Goal: Understand process/instructions: Learn about a topic

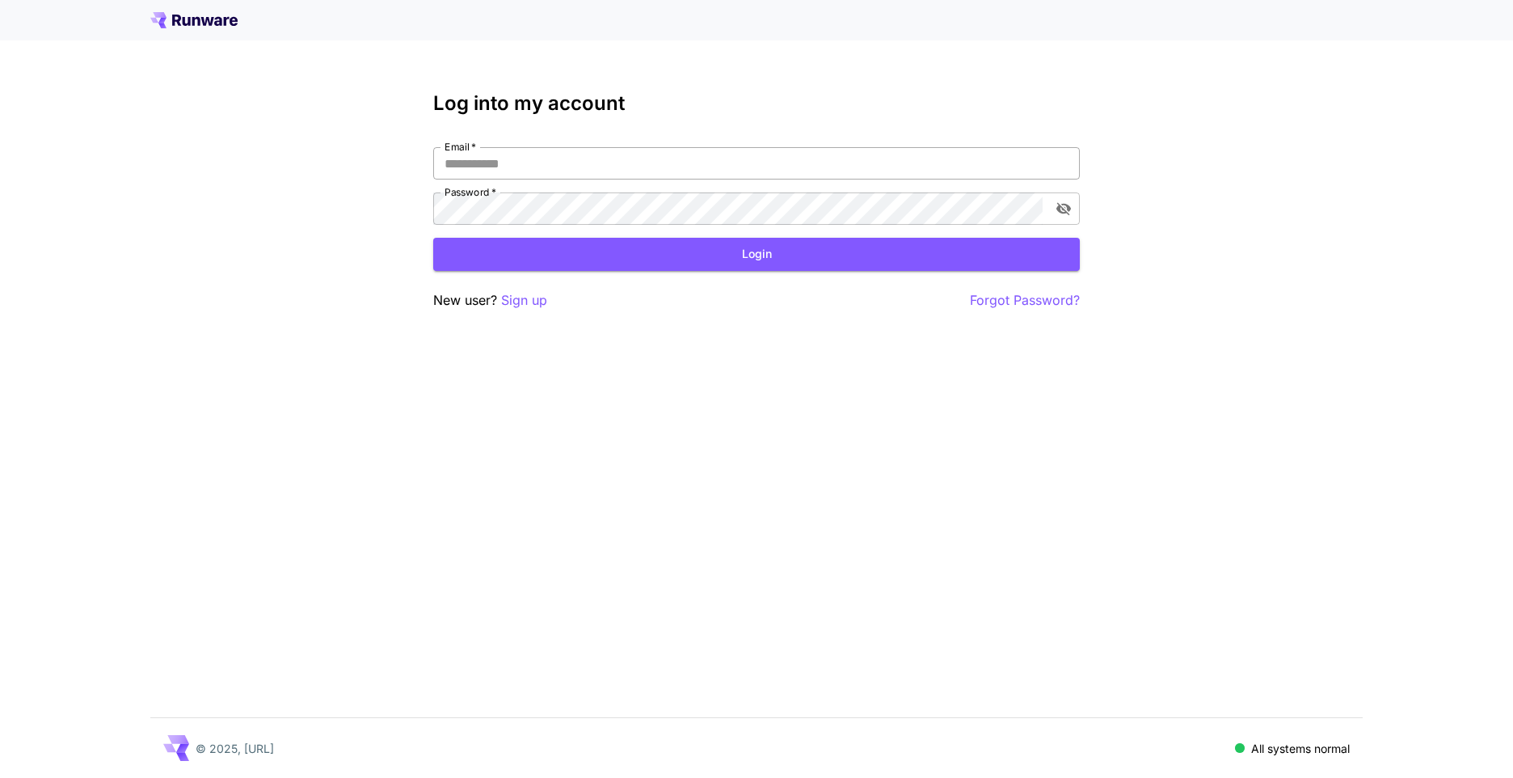
drag, startPoint x: 0, startPoint y: 0, endPoint x: 597, endPoint y: 166, distance: 620.0
click at [597, 166] on input "Email   *" at bounding box center [756, 163] width 647 height 32
type input "**********"
click button "Login" at bounding box center [756, 254] width 647 height 33
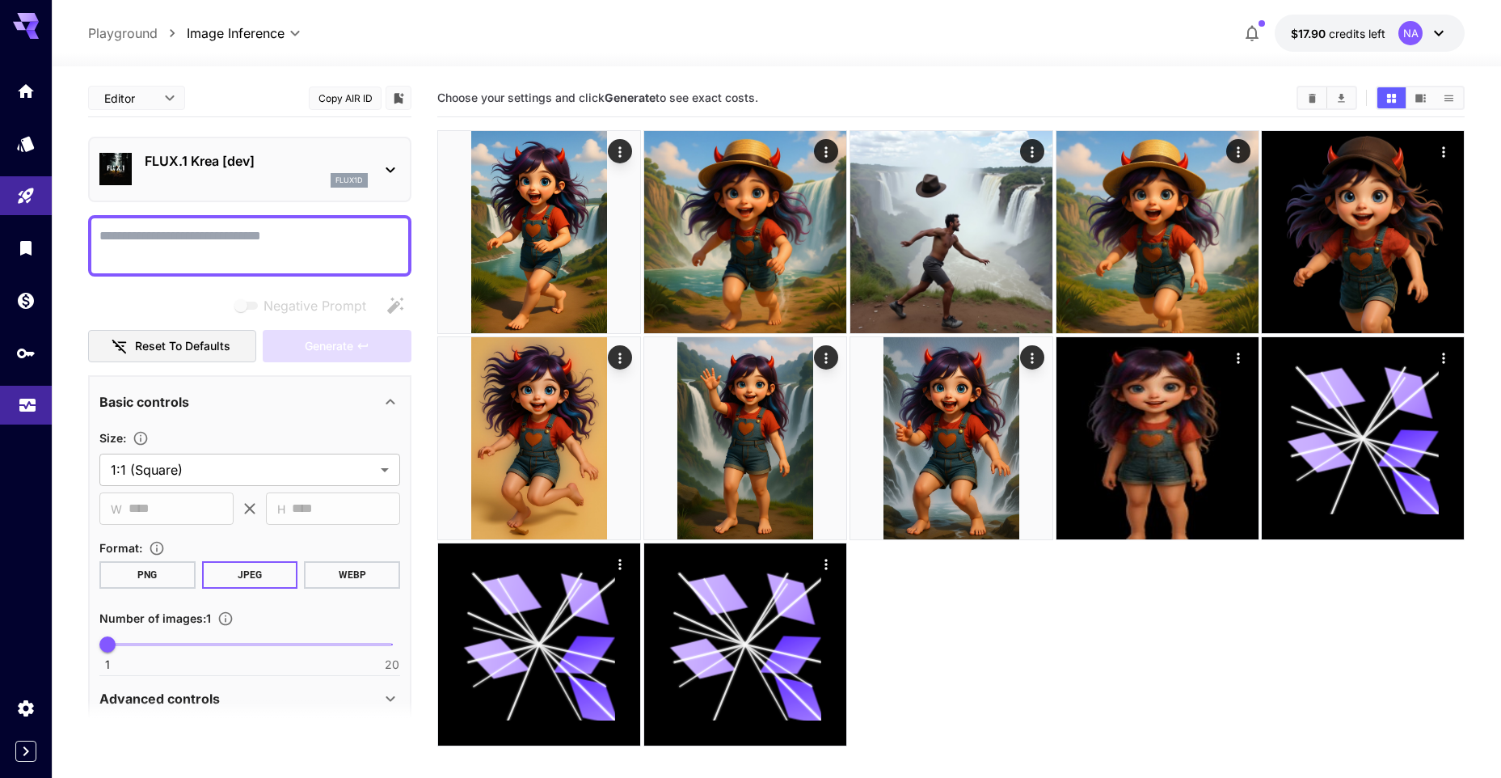
click at [32, 413] on link at bounding box center [26, 406] width 52 height 40
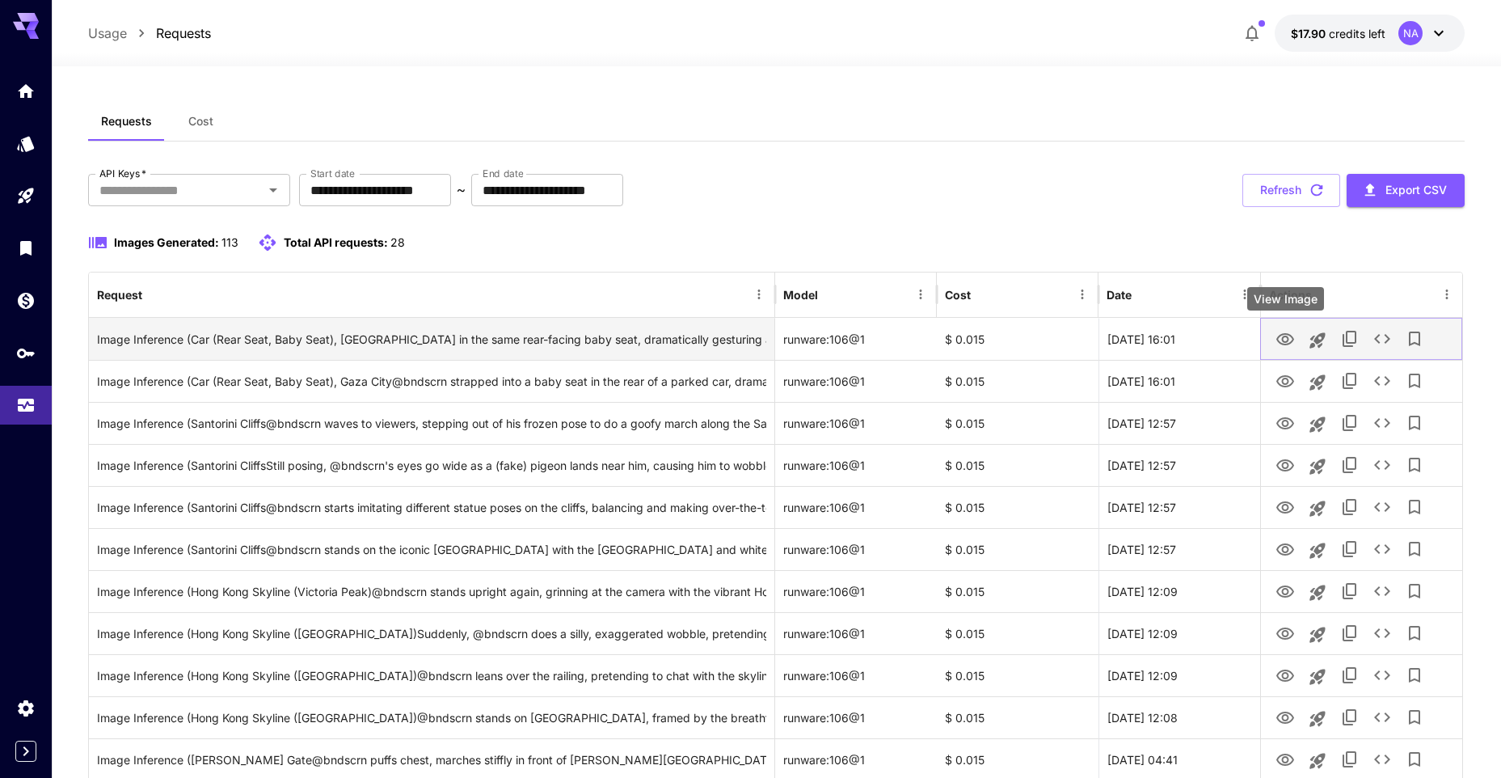
click at [1277, 341] on icon "View Image" at bounding box center [1285, 339] width 19 height 19
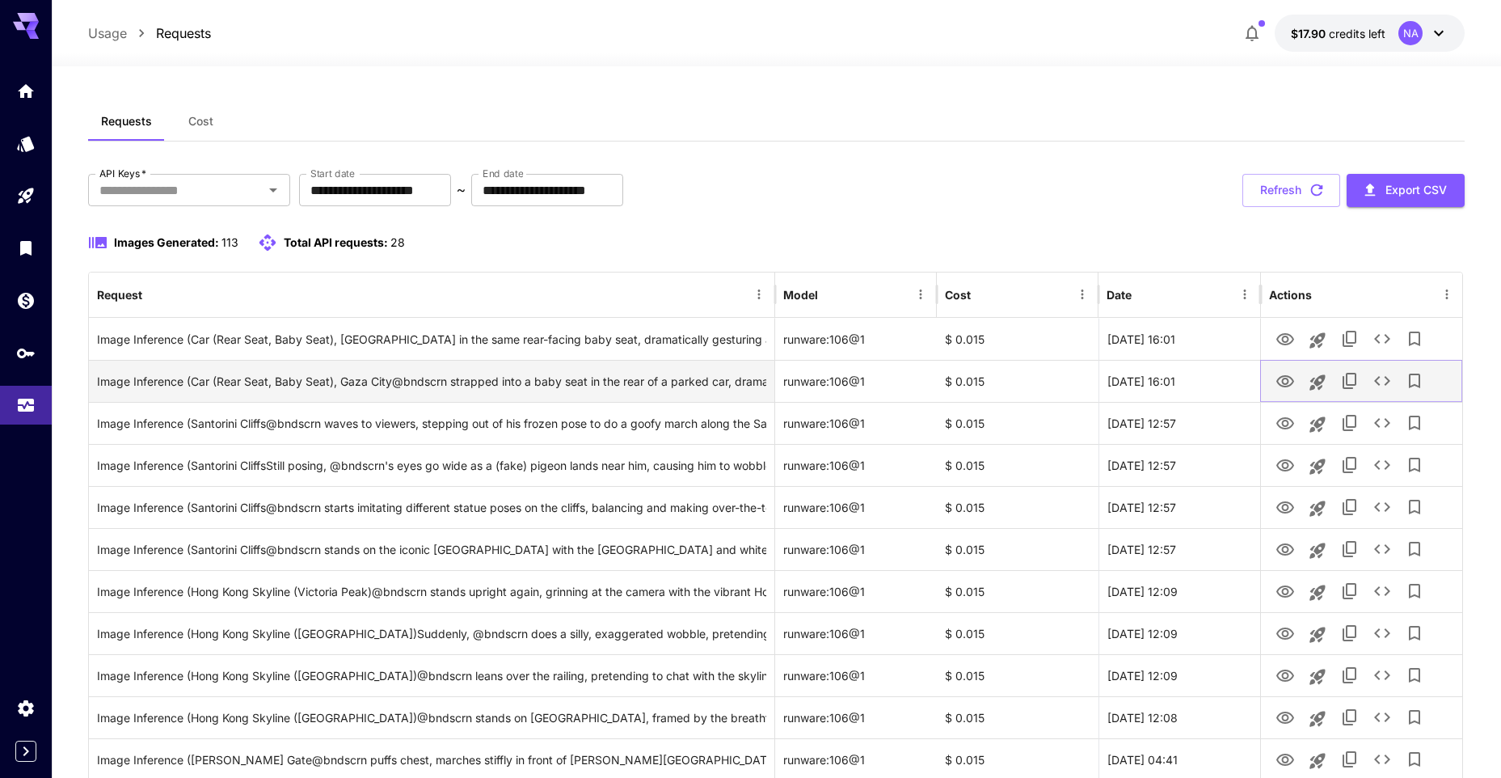
click at [1283, 383] on icon "View Image" at bounding box center [1286, 381] width 18 height 12
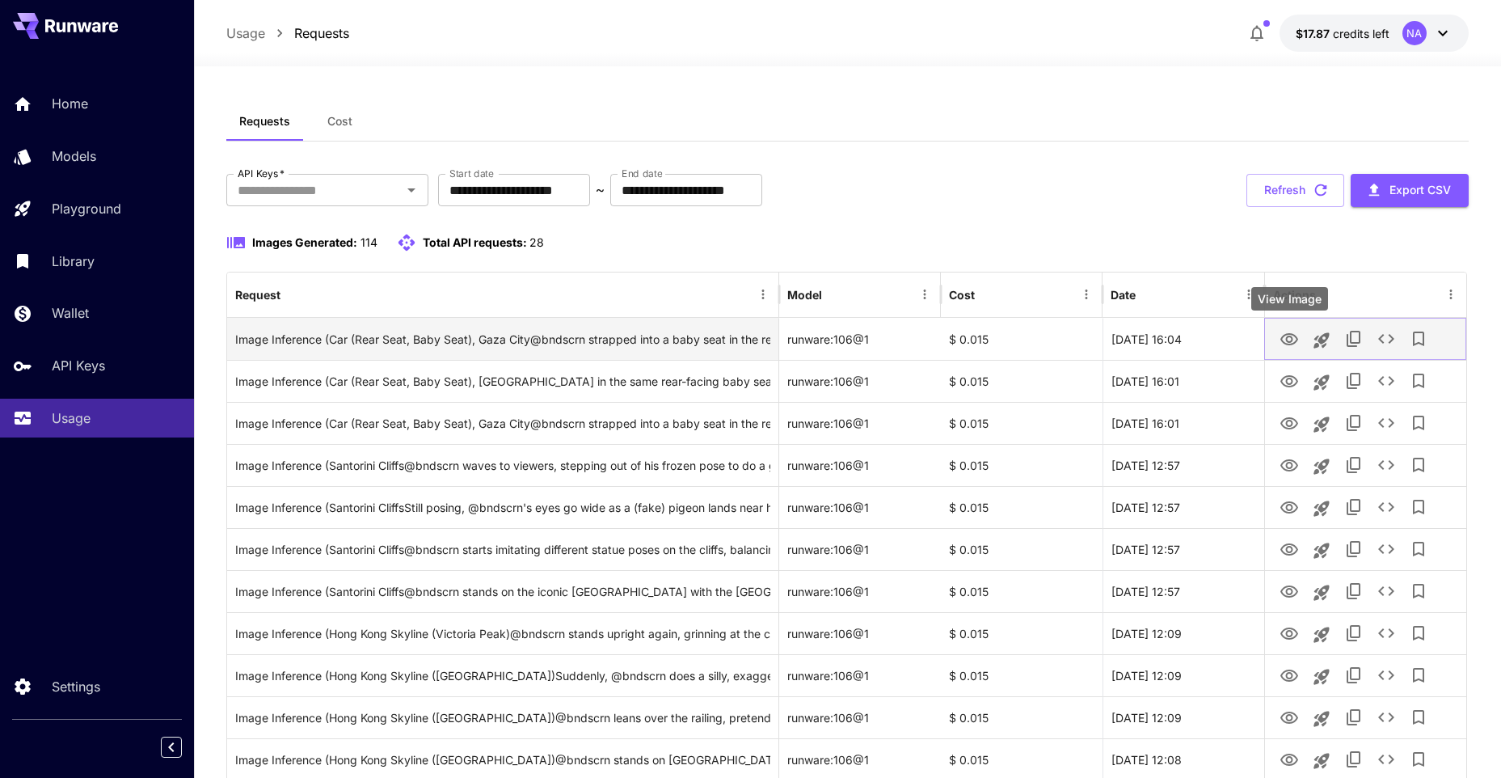
click at [1288, 340] on icon "View Image" at bounding box center [1290, 339] width 18 height 12
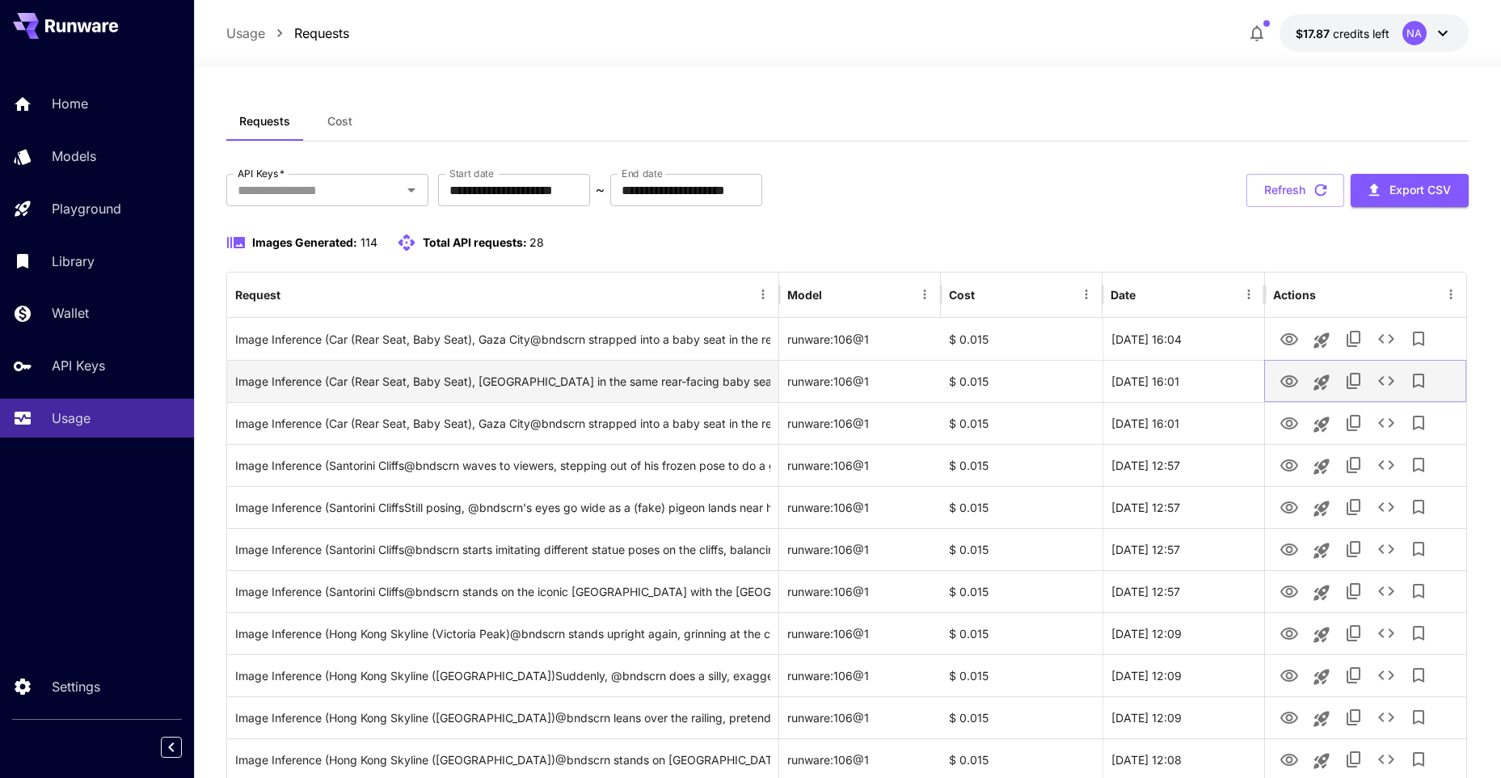
click at [1291, 379] on icon "View Image" at bounding box center [1290, 381] width 18 height 12
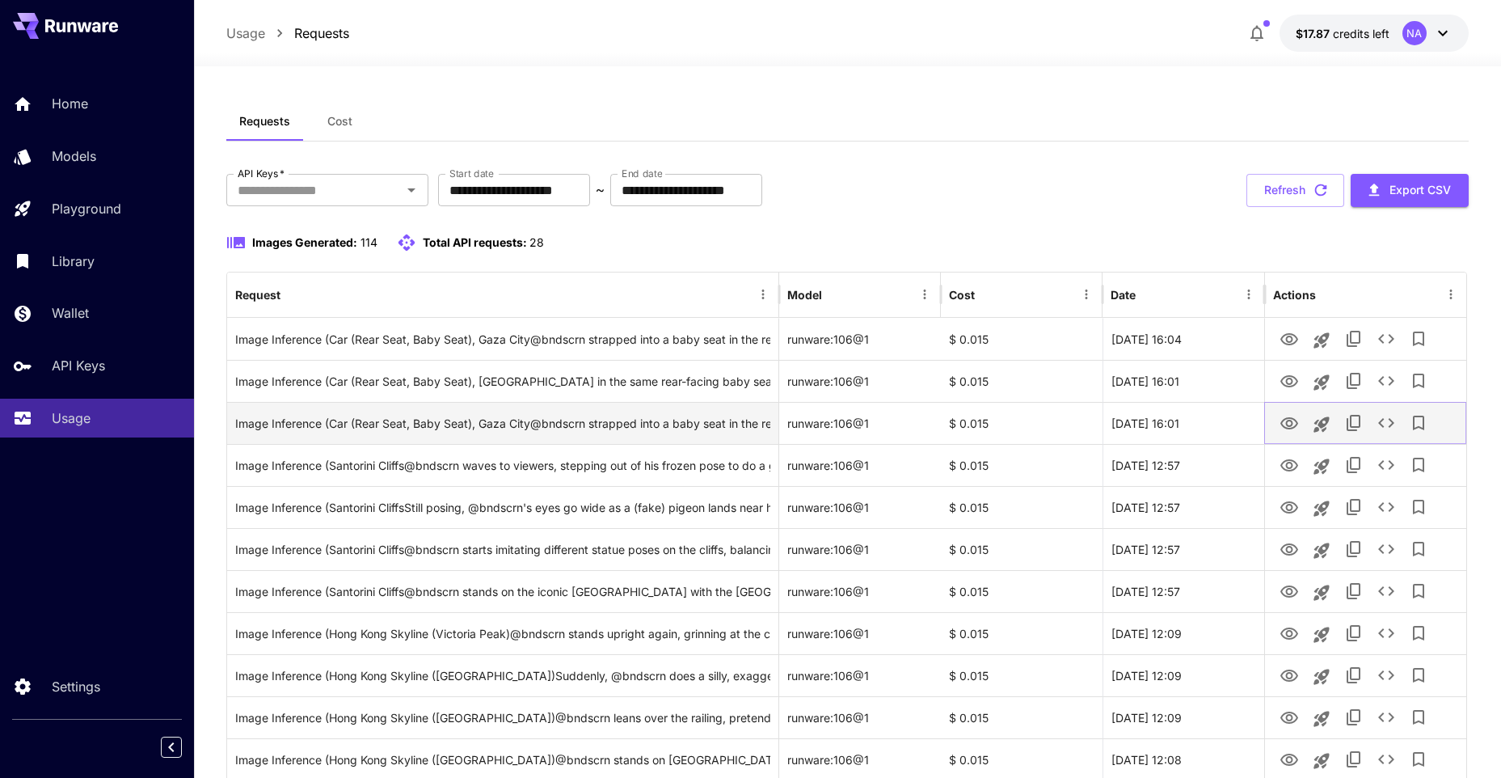
click at [1286, 425] on icon "View Image" at bounding box center [1289, 423] width 19 height 19
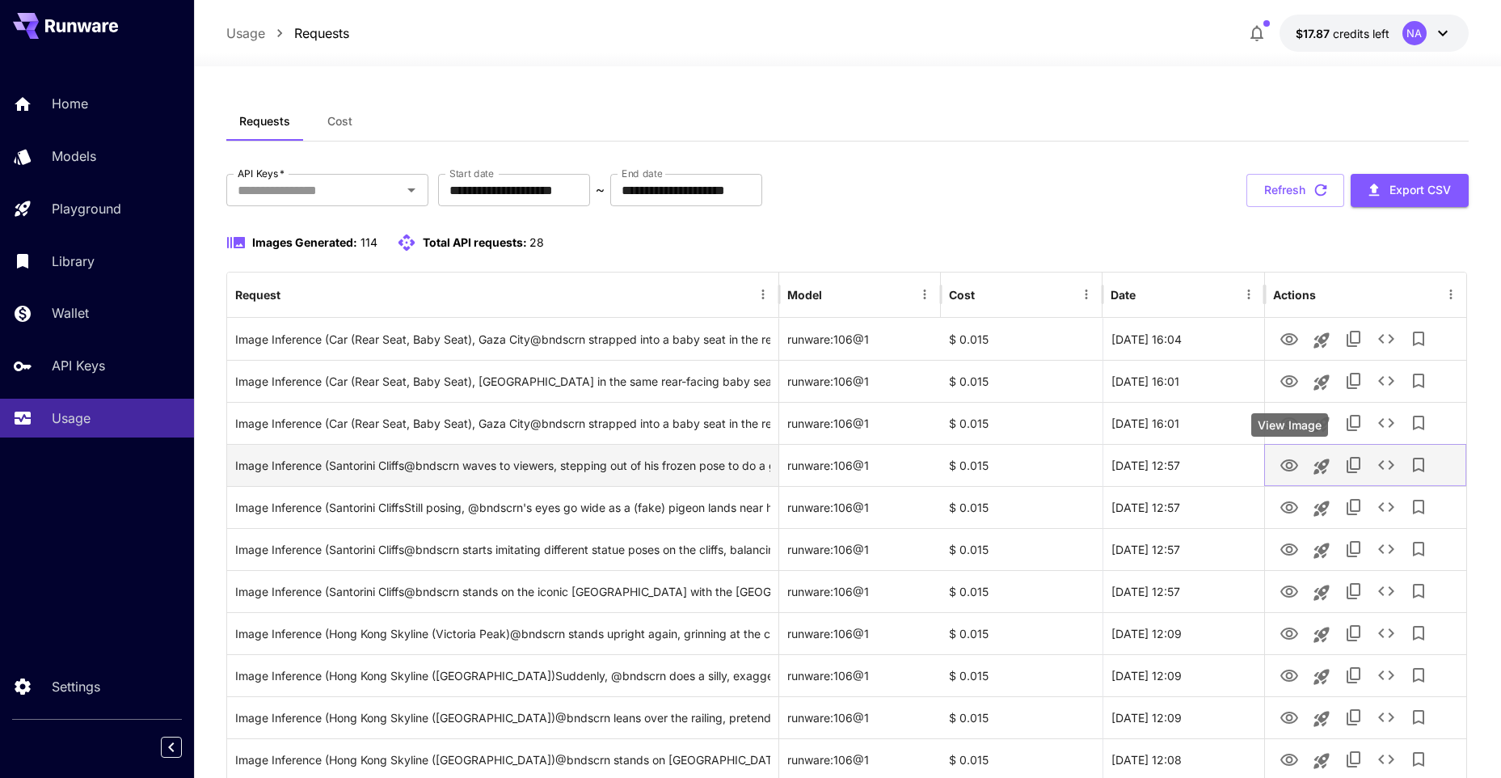
click at [1283, 461] on icon "View Image" at bounding box center [1289, 465] width 19 height 19
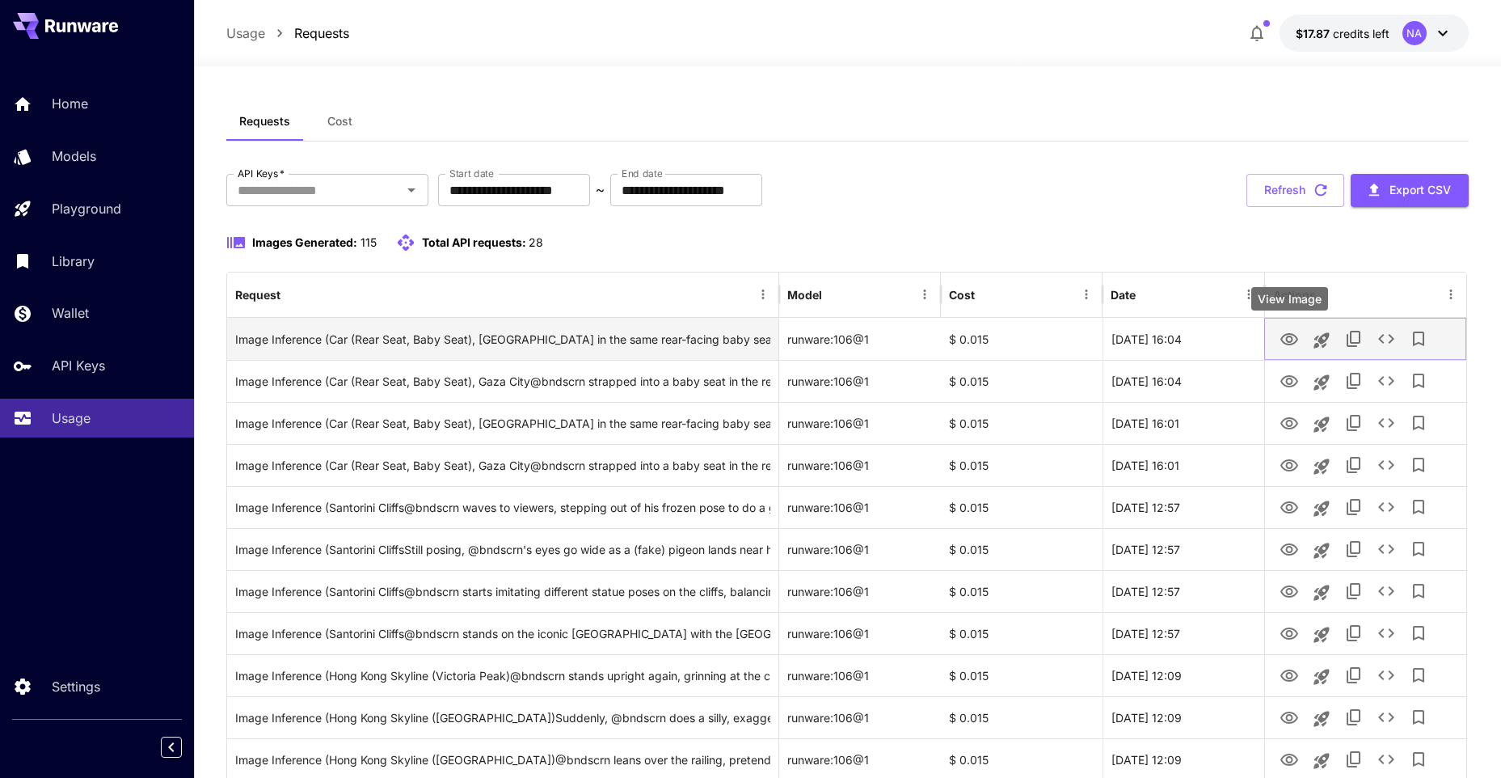
click at [1281, 338] on icon "View Image" at bounding box center [1290, 339] width 18 height 12
